Goal: Check status

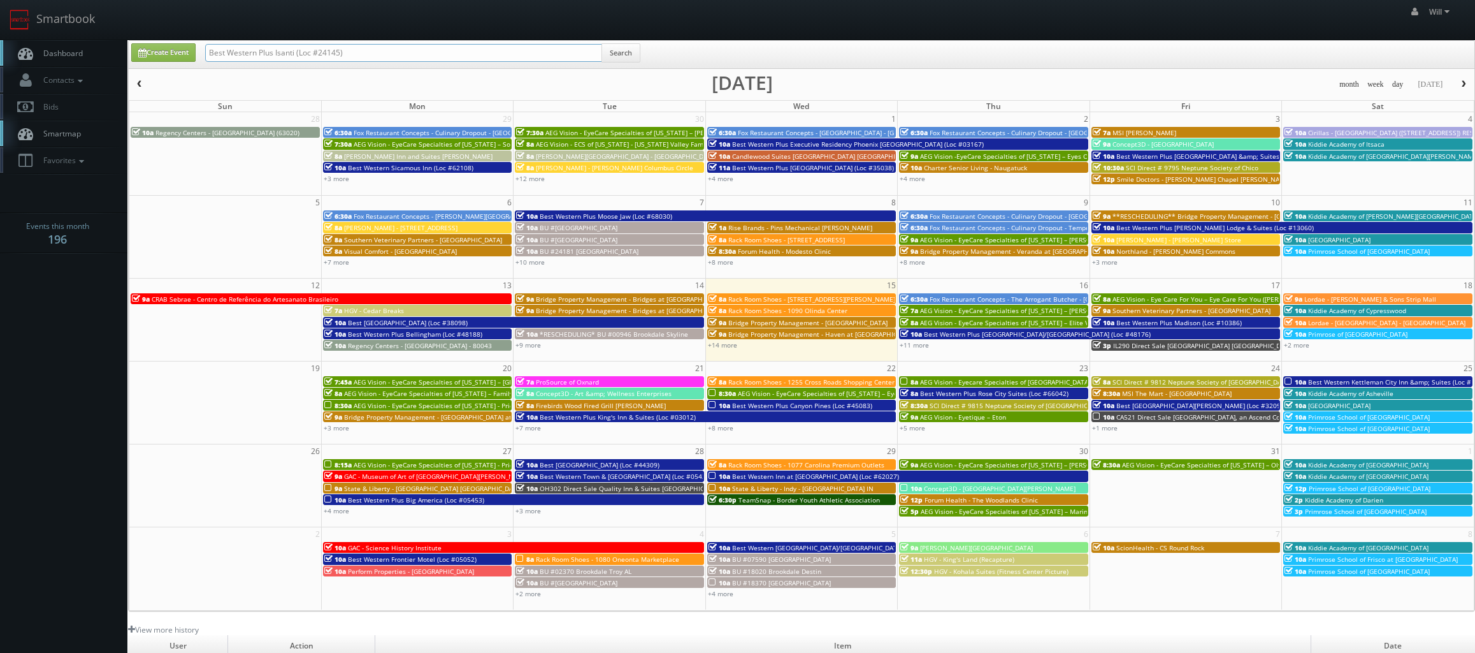
drag, startPoint x: 344, startPoint y: 45, endPoint x: 78, endPoint y: -5, distance: 271.1
click at [78, 0] on html "Smartbook Toggle Side Navigation Toggle Top Navigation Will Will Profile Logout…" at bounding box center [737, 437] width 1475 height 874
paste input "(09-23-25) ESA - #9379 - Lancaster County"
drag, startPoint x: 249, startPoint y: 52, endPoint x: 120, endPoint y: 33, distance: 130.1
click at [120, 33] on body "Smartbook Toggle Side Navigation Toggle Top Navigation Will Will Profile Logout…" at bounding box center [737, 437] width 1475 height 874
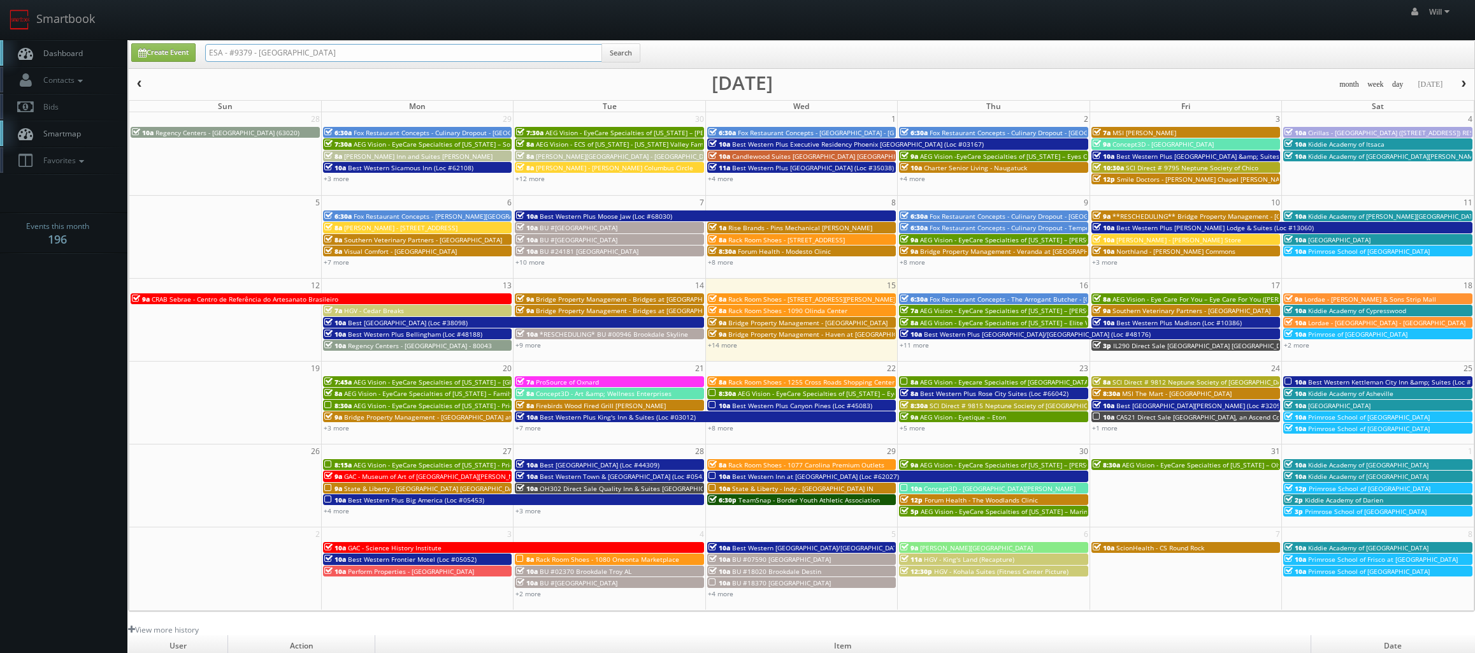
type input "ESA - #9379 - [GEOGRAPHIC_DATA]"
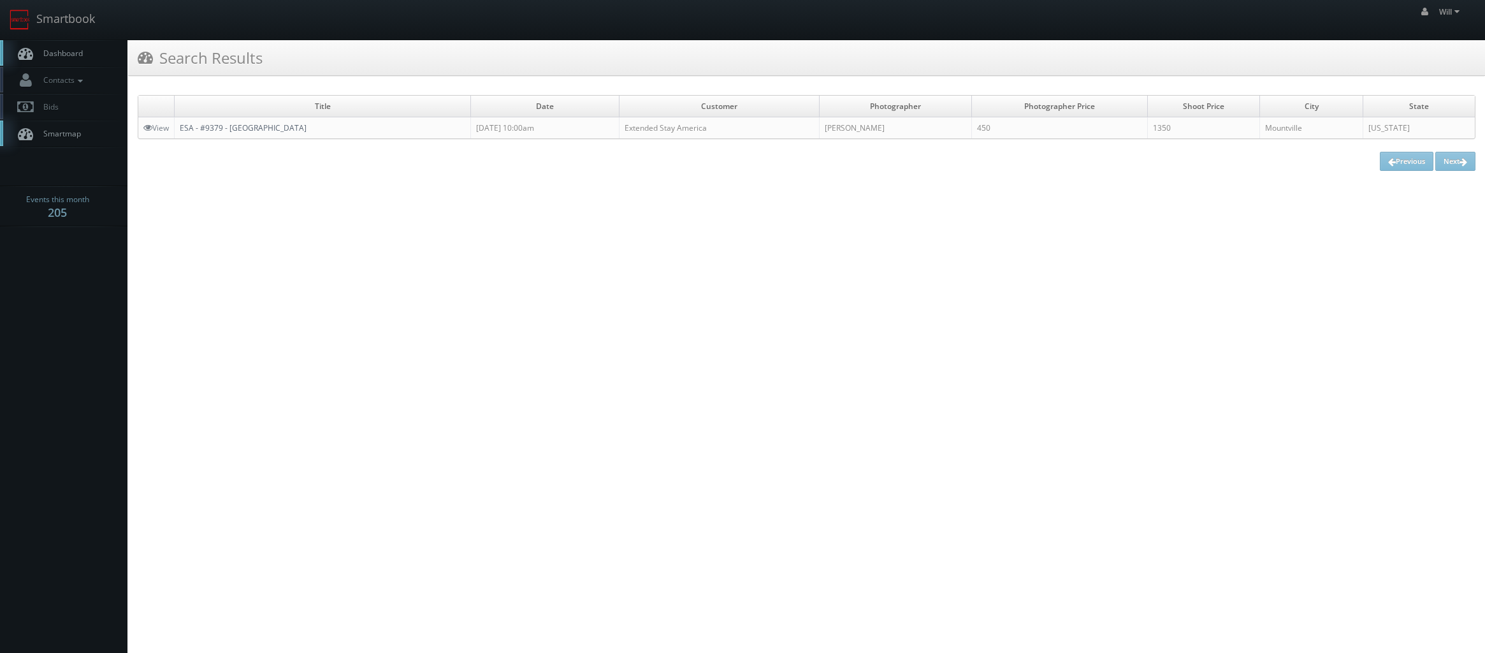
drag, startPoint x: 284, startPoint y: 132, endPoint x: 285, endPoint y: 88, distance: 44.0
click at [283, 132] on link "ESA - #9379 - [GEOGRAPHIC_DATA]" at bounding box center [243, 127] width 127 height 11
